Goal: Check status

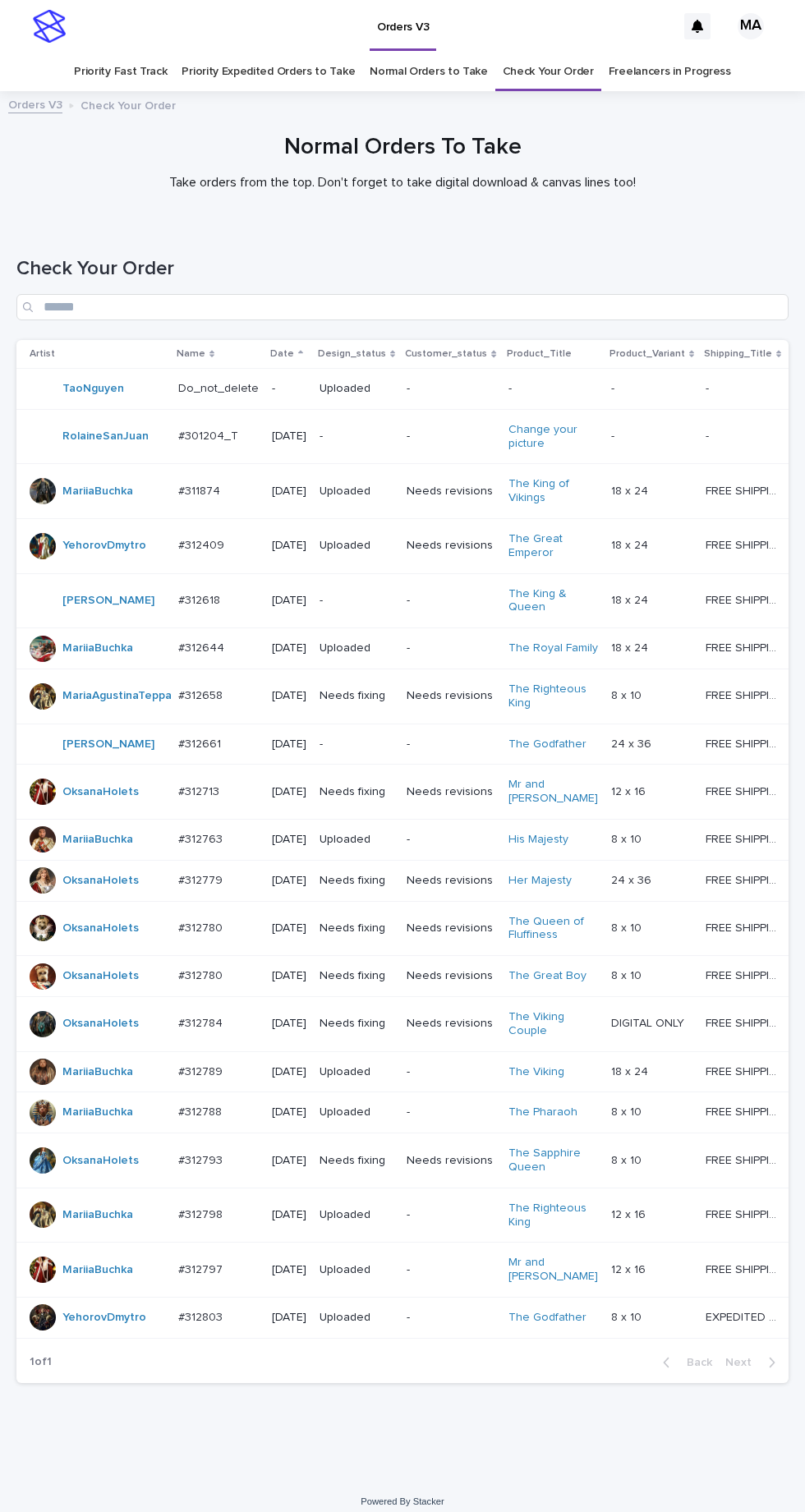
scroll to position [51, 0]
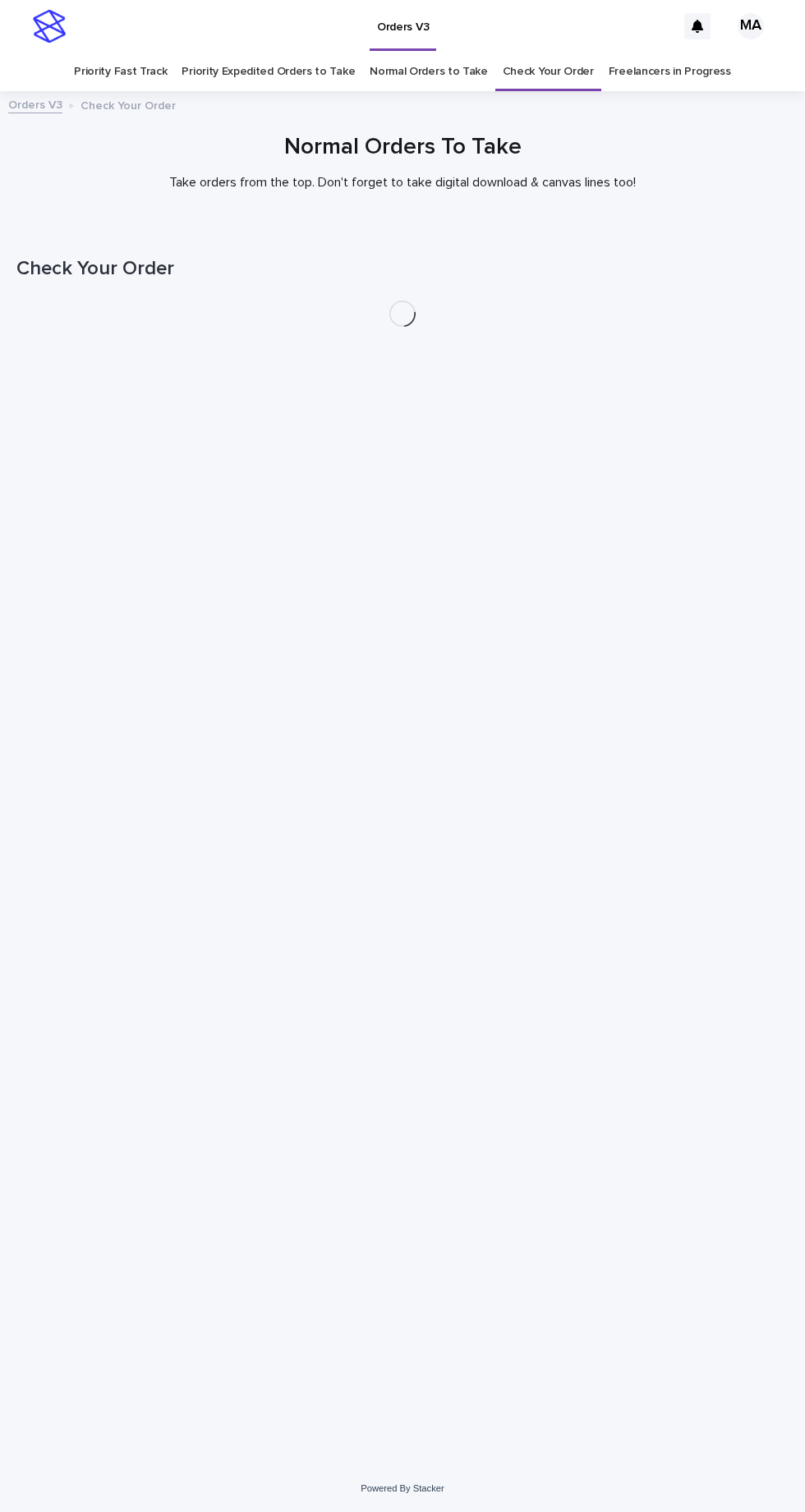
scroll to position [51, 0]
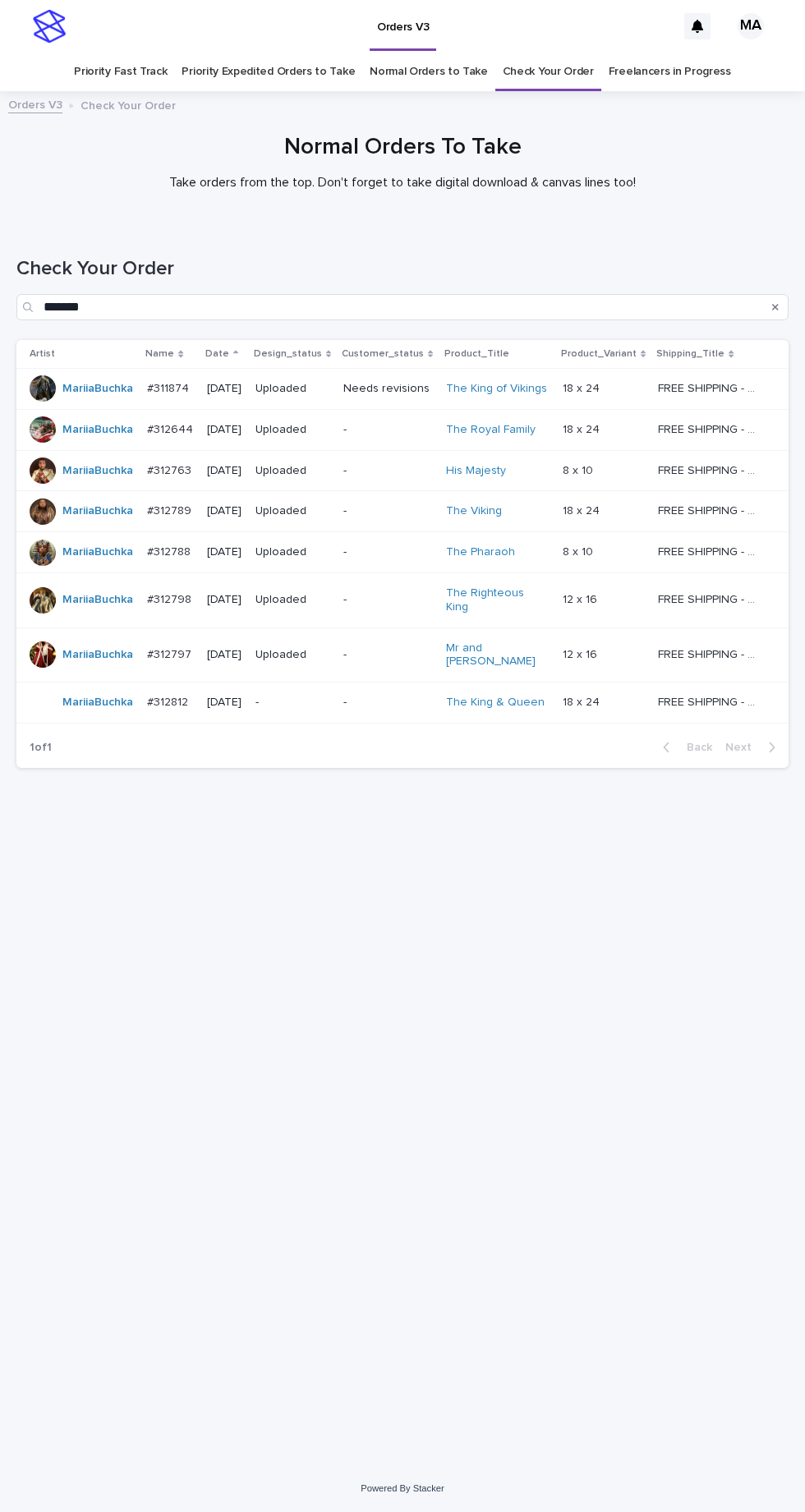
click at [556, 52] on link "Check Your Order" at bounding box center [547, 72] width 91 height 39
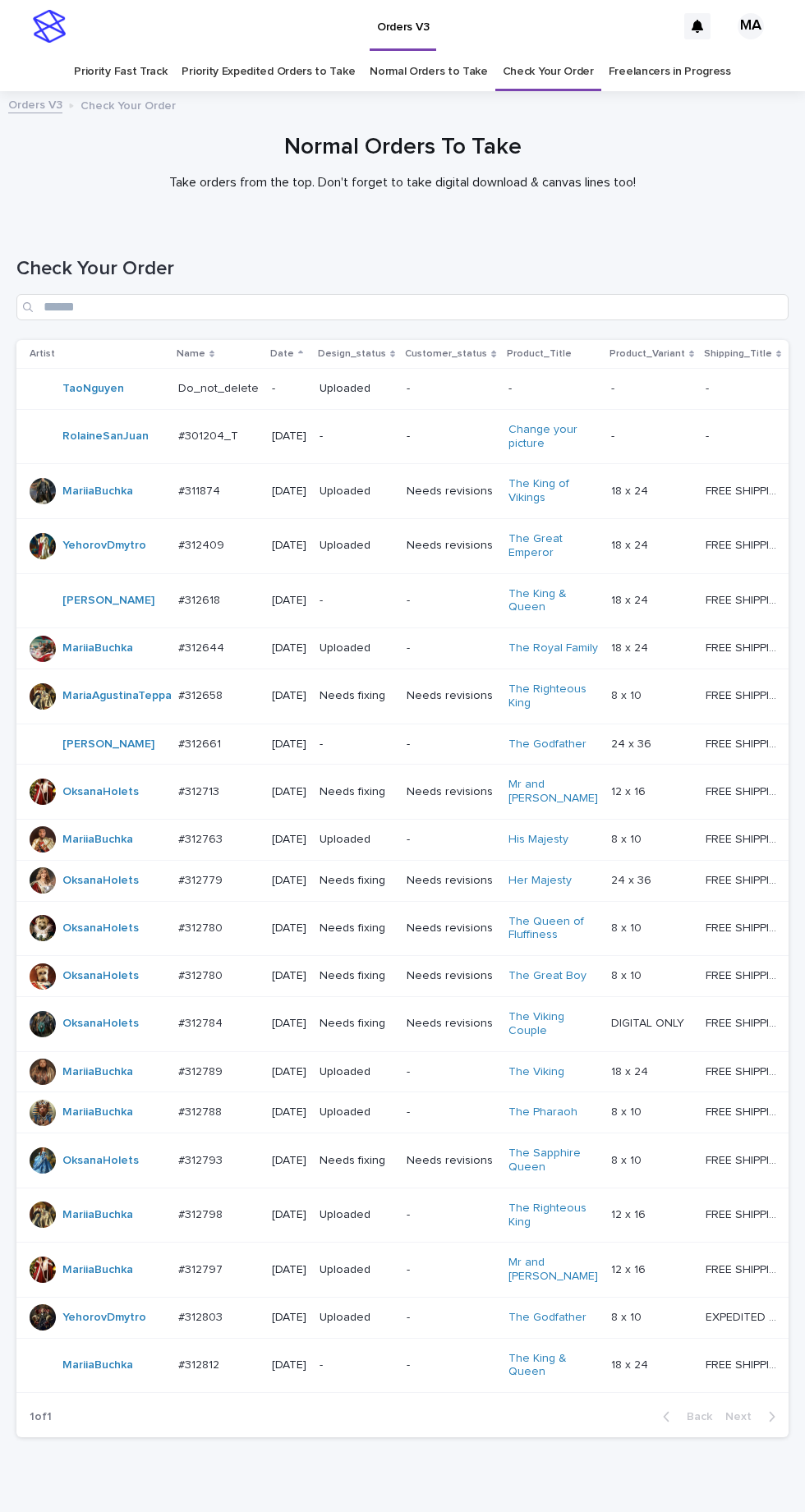
scroll to position [60, 0]
